Goal: Task Accomplishment & Management: Manage account settings

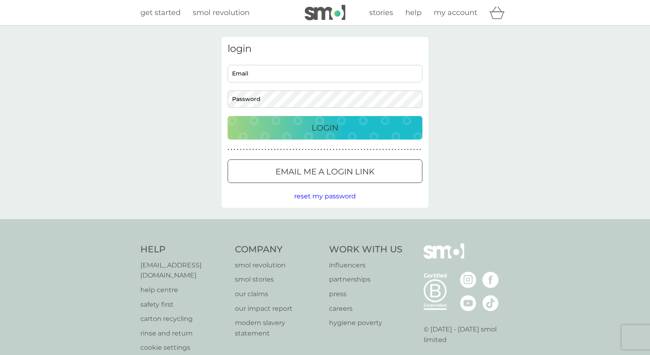
click at [240, 75] on input "Email" at bounding box center [325, 73] width 195 height 17
type input "[EMAIL_ADDRESS][DOMAIN_NAME]"
click at [228, 116] on button "Login" at bounding box center [325, 128] width 195 height 24
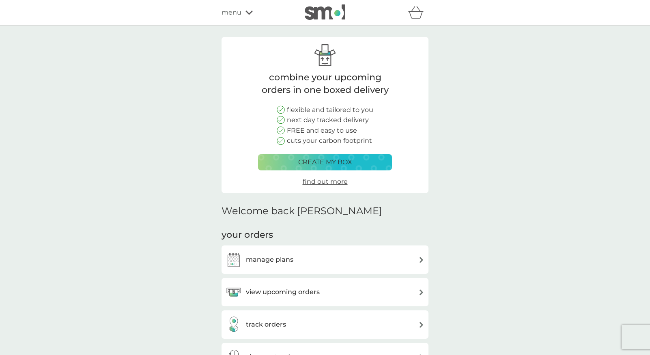
click at [398, 257] on div "manage plans" at bounding box center [325, 259] width 199 height 16
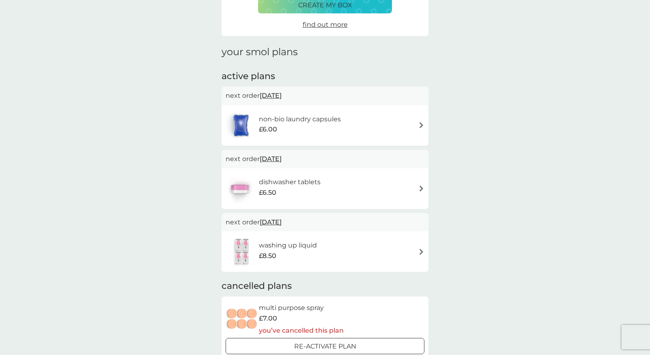
scroll to position [92, 0]
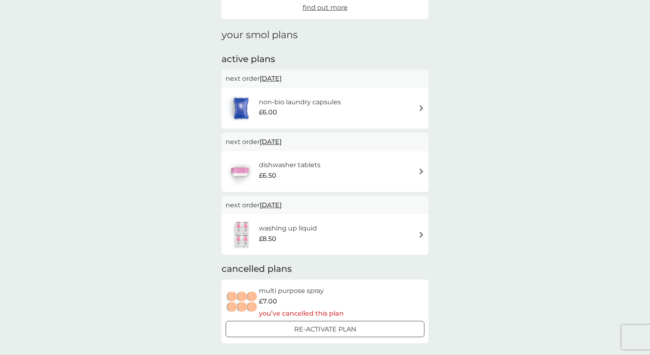
click at [406, 107] on div "non-bio laundry capsules £6.00" at bounding box center [325, 108] width 199 height 28
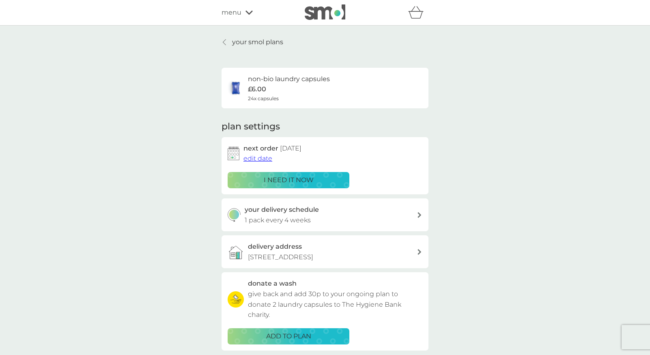
click at [246, 38] on p "your smol plans" at bounding box center [257, 42] width 51 height 11
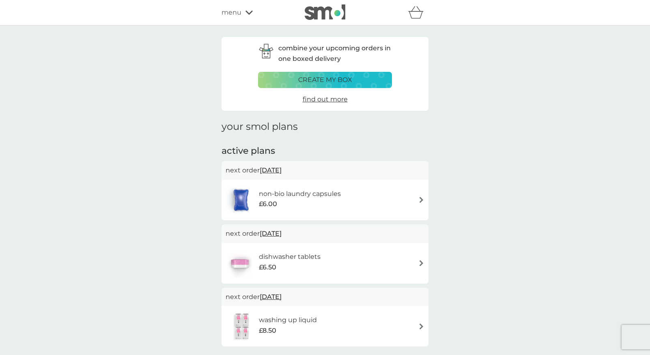
click at [288, 248] on div "dishwasher tablets £6.50" at bounding box center [324, 263] width 207 height 41
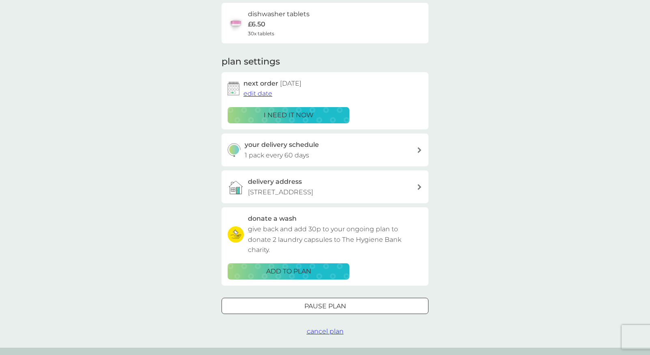
scroll to position [77, 0]
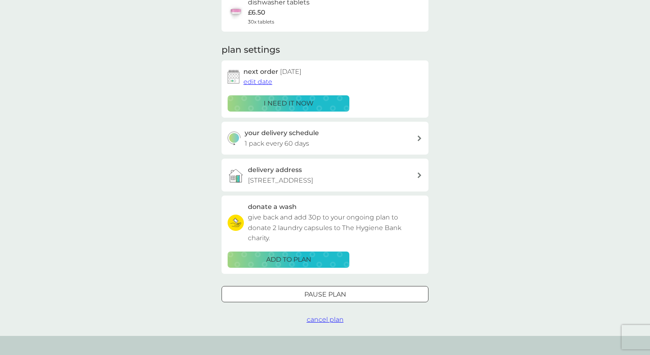
click at [285, 101] on p "i need it now" at bounding box center [289, 103] width 50 height 11
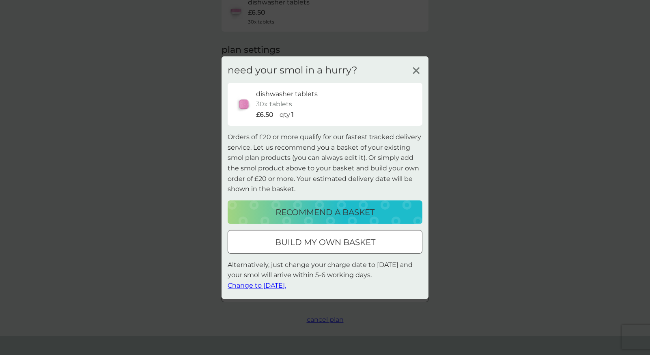
click at [417, 66] on icon at bounding box center [416, 70] width 12 height 12
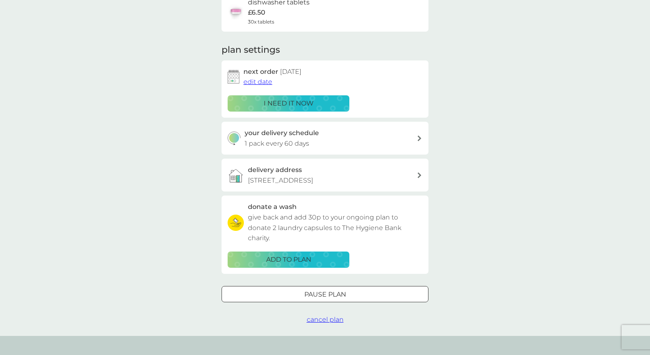
click at [307, 138] on p "1 pack every 60 days" at bounding box center [277, 143] width 64 height 11
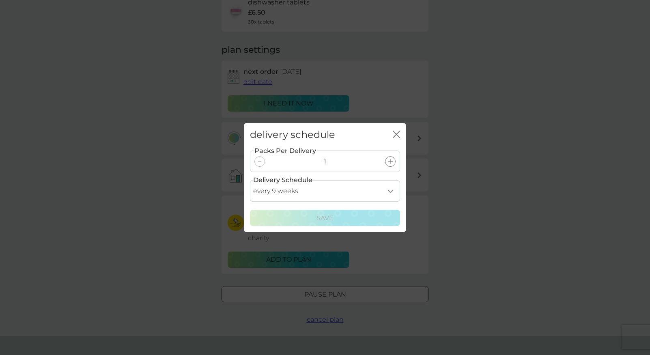
click at [389, 191] on select "every 1 week every 2 weeks every 3 weeks every 4 weeks every 5 weeks every 6 we…" at bounding box center [325, 190] width 150 height 21
select select "49"
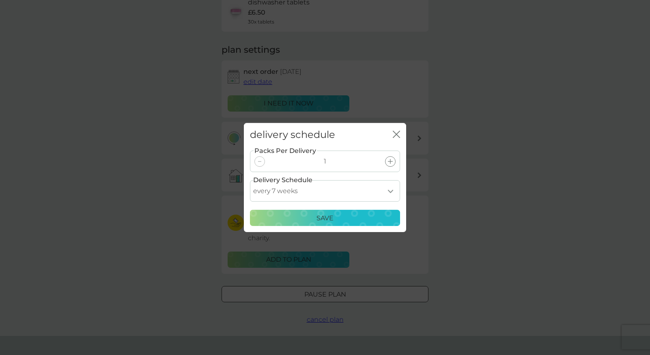
click at [351, 221] on div "Save" at bounding box center [325, 218] width 140 height 11
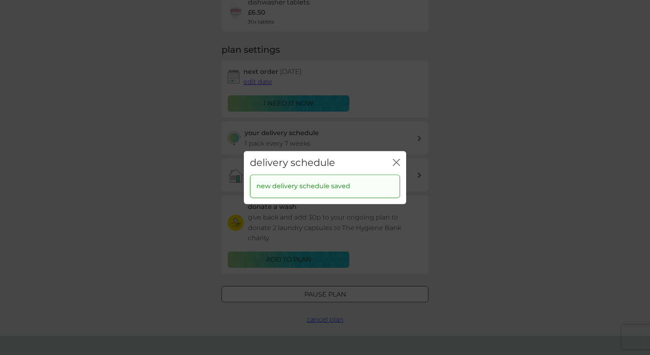
click at [395, 159] on icon "close" at bounding box center [396, 162] width 7 height 7
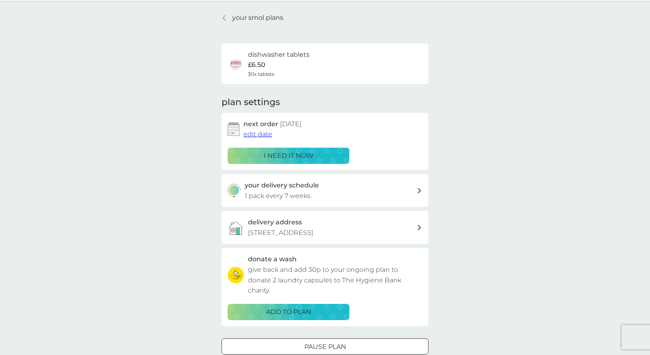
scroll to position [0, 0]
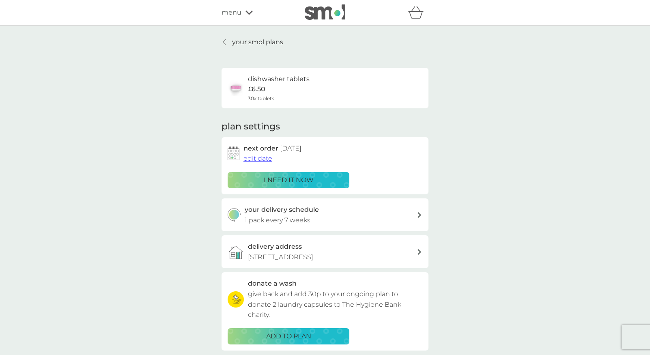
click at [249, 33] on div "your smol plans dishwasher tablets £6.50 30x tablets plan settings next order 3…" at bounding box center [325, 219] width 650 height 387
click at [249, 38] on p "your smol plans" at bounding box center [257, 42] width 51 height 11
